Goal: Book appointment/travel/reservation

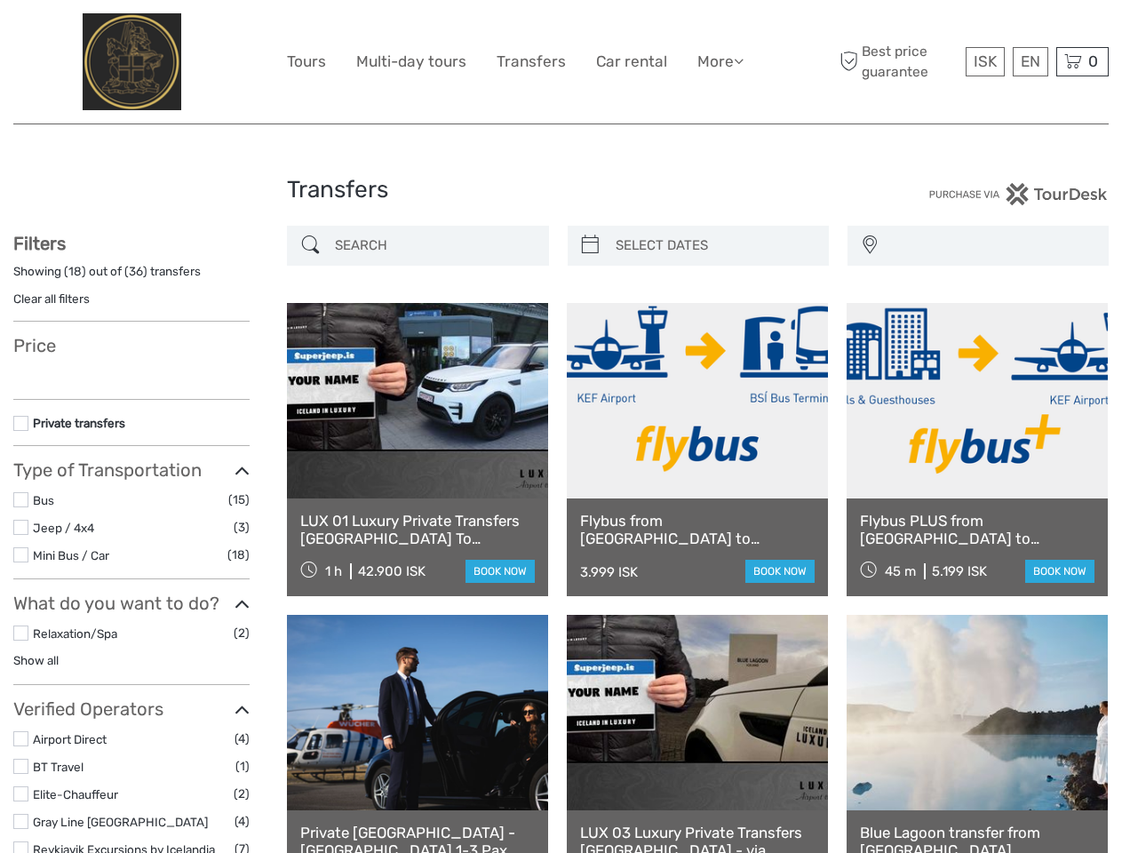
select select
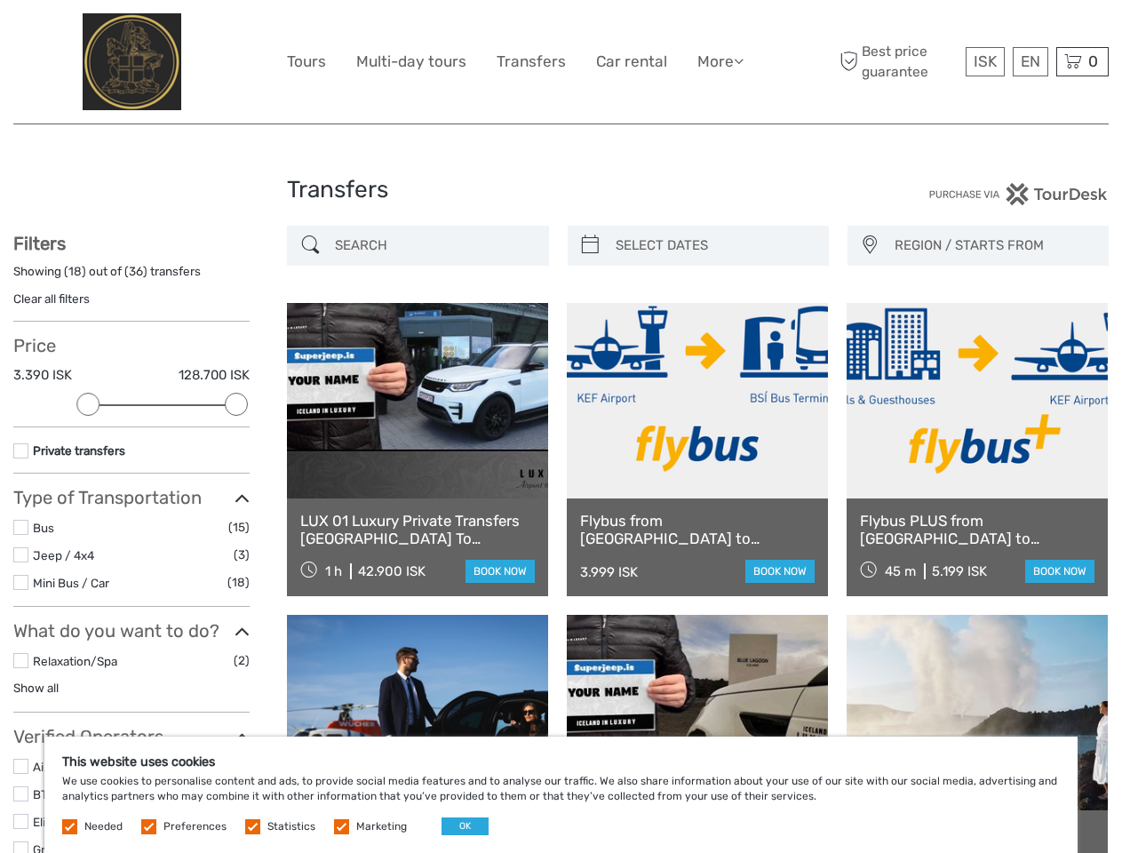
click at [719, 61] on link "More" at bounding box center [720, 62] width 46 height 26
click at [740, 60] on icon at bounding box center [739, 60] width 10 height 15
click at [984, 61] on span "ISK" at bounding box center [985, 61] width 23 height 18
click at [1030, 61] on div "EN English Español Deutsch" at bounding box center [1031, 61] width 36 height 29
click at [1082, 61] on div "0 Items Total 0 ISK Checkout The shopping cart is empty." at bounding box center [1082, 61] width 52 height 29
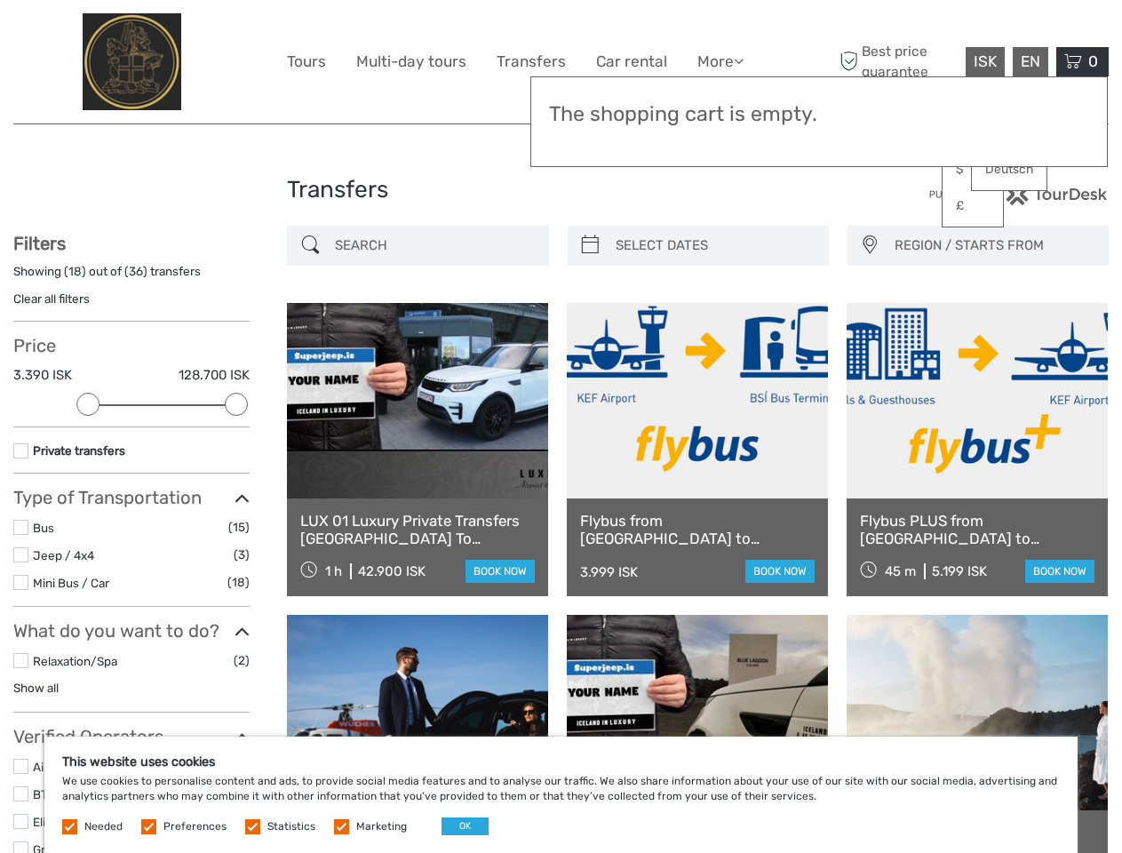
click at [88, 404] on div at bounding box center [87, 404] width 23 height 23
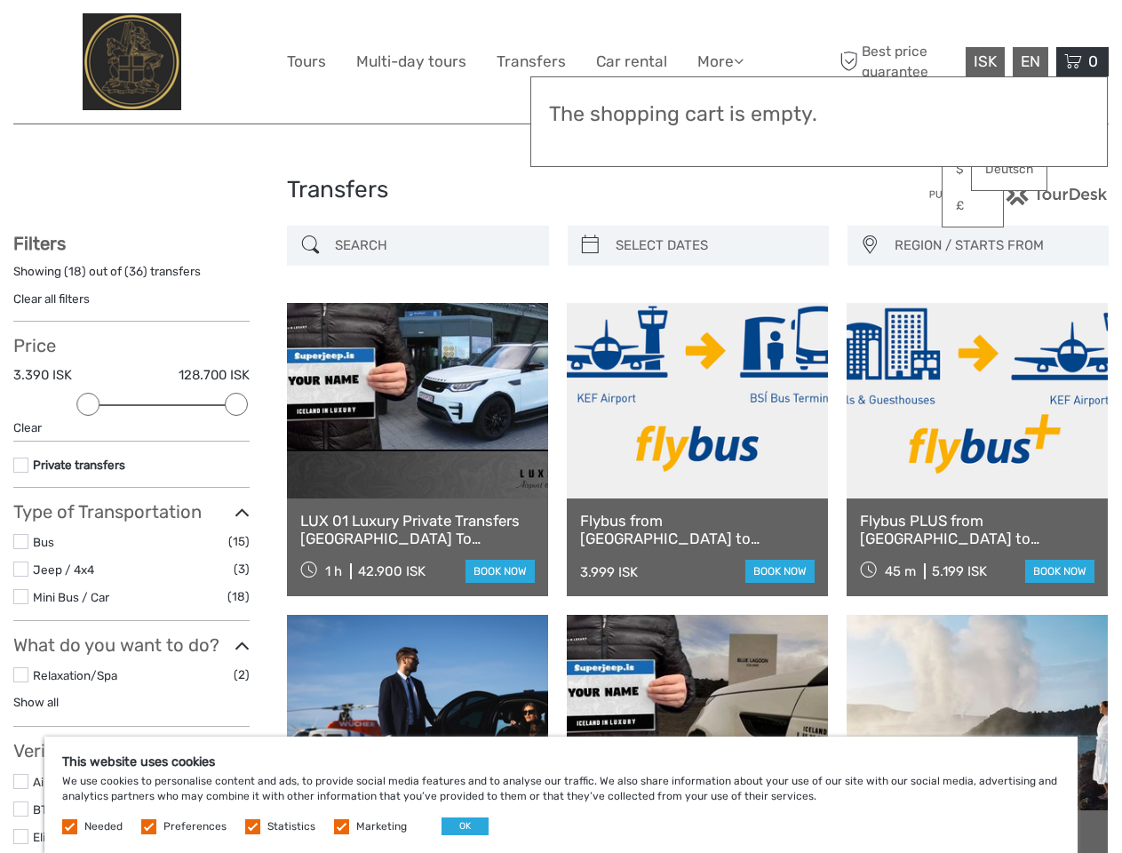
click at [236, 404] on div "Filters Showing ( 18 ) out of ( 36 ) transfers Clear all filters Price 3.390 IS…" at bounding box center [131, 617] width 236 height 769
click at [590, 303] on link at bounding box center [697, 400] width 261 height 195
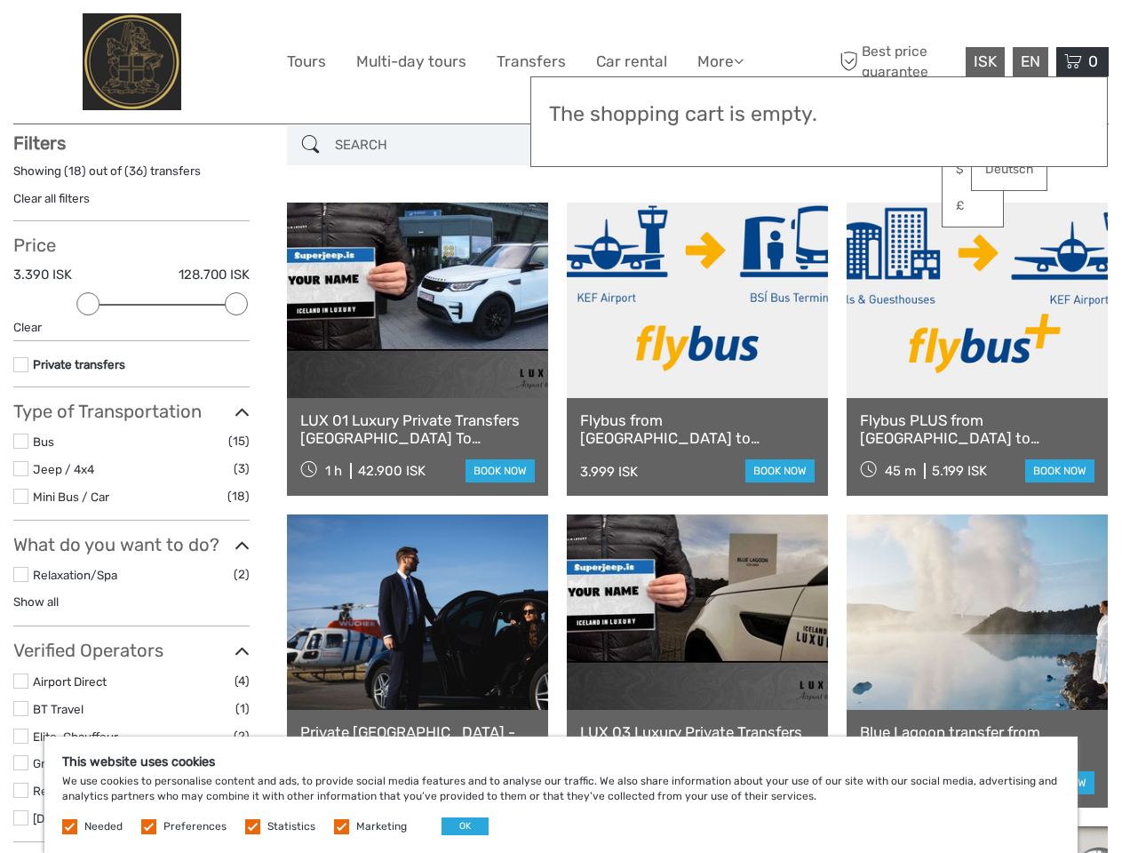
click at [713, 245] on link at bounding box center [697, 300] width 261 height 195
click at [869, 245] on link at bounding box center [977, 300] width 261 height 195
